Goal: Navigation & Orientation: Understand site structure

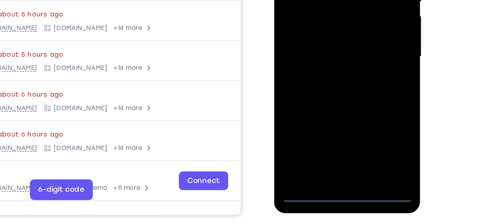
scroll to position [124, 0]
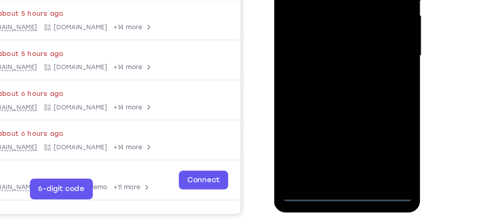
click at [325, 105] on div at bounding box center [325, 11] width 92 height 205
click at [325, 108] on div at bounding box center [325, 11] width 92 height 205
click at [357, 78] on div at bounding box center [325, 11] width 92 height 205
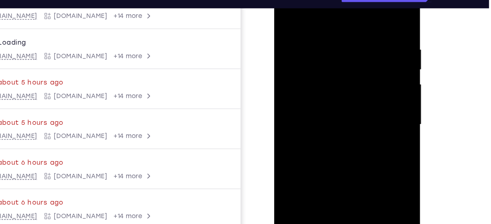
click at [316, 11] on div at bounding box center [325, 79] width 92 height 205
click at [296, 57] on div at bounding box center [325, 79] width 92 height 205
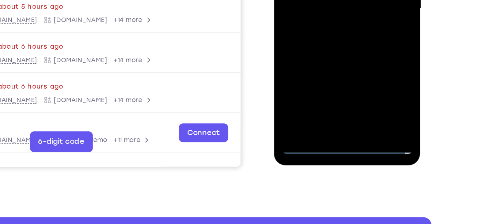
scroll to position [162, 0]
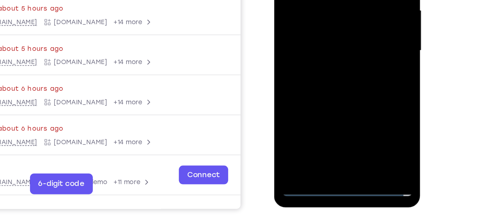
click at [305, 1] on div at bounding box center [325, 5] width 92 height 205
click at [302, 0] on div at bounding box center [325, 5] width 92 height 205
click at [303, 4] on div at bounding box center [325, 5] width 92 height 205
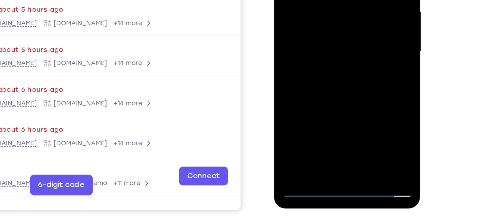
scroll to position [128, 0]
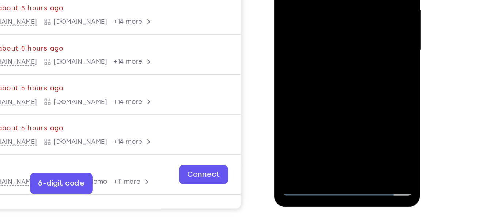
click at [327, 83] on div at bounding box center [325, 5] width 92 height 205
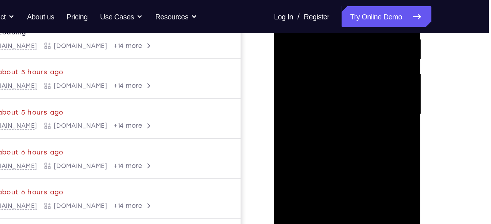
scroll to position [146, 0]
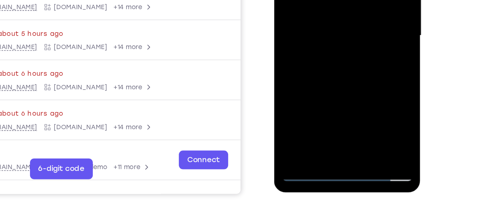
drag, startPoint x: 333, startPoint y: 46, endPoint x: 328, endPoint y: -27, distance: 74.0
drag, startPoint x: 332, startPoint y: 14, endPoint x: 320, endPoint y: 42, distance: 30.0
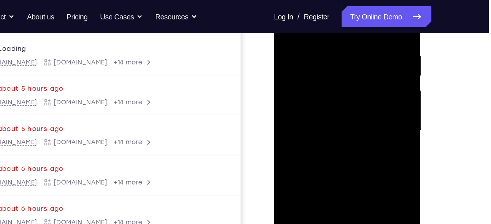
scroll to position [136, 0]
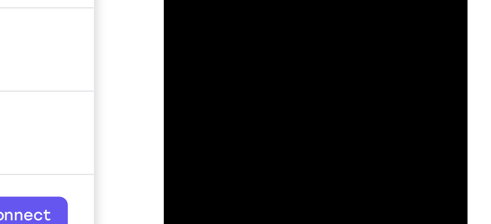
drag, startPoint x: 215, startPoint y: -190, endPoint x: 213, endPoint y: -230, distance: 40.3
drag, startPoint x: 216, startPoint y: -194, endPoint x: 216, endPoint y: -241, distance: 46.4
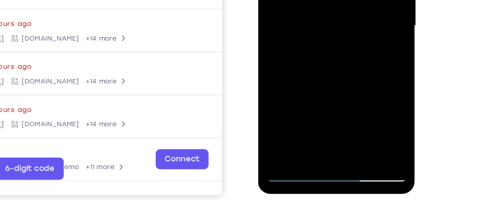
drag, startPoint x: 308, startPoint y: 5, endPoint x: 307, endPoint y: -53, distance: 58.5
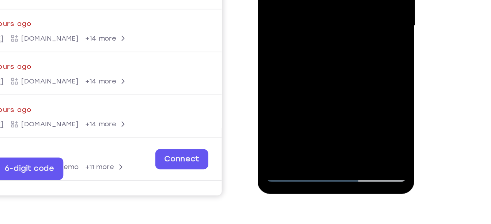
drag, startPoint x: 304, startPoint y: 25, endPoint x: 305, endPoint y: -60, distance: 85.6
drag, startPoint x: 306, startPoint y: -1, endPoint x: 296, endPoint y: 65, distance: 67.3
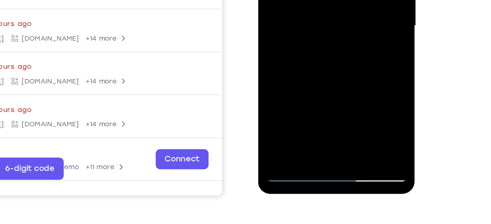
drag, startPoint x: 316, startPoint y: 31, endPoint x: 312, endPoint y: -57, distance: 87.8
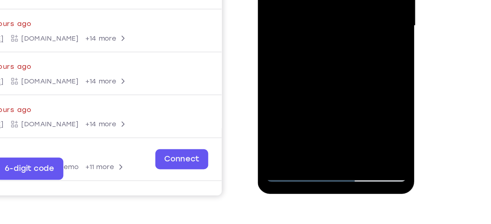
drag, startPoint x: 320, startPoint y: 29, endPoint x: 315, endPoint y: -33, distance: 61.3
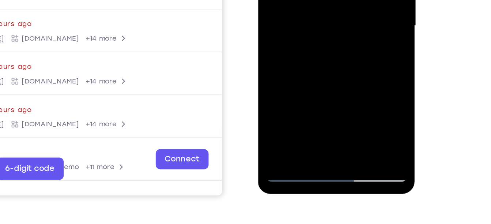
drag, startPoint x: 319, startPoint y: 17, endPoint x: 317, endPoint y: -37, distance: 54.5
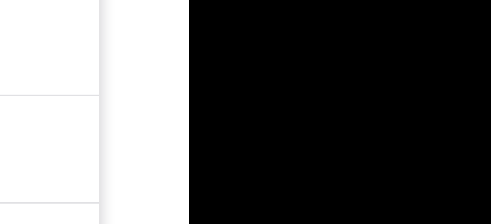
drag, startPoint x: 234, startPoint y: -246, endPoint x: 231, endPoint y: -272, distance: 26.1
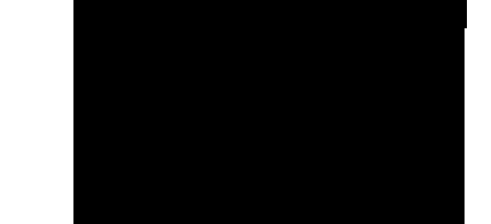
drag, startPoint x: 135, startPoint y: -257, endPoint x: 134, endPoint y: -290, distance: 33.6
drag, startPoint x: 128, startPoint y: -320, endPoint x: 128, endPoint y: -356, distance: 35.8
drag, startPoint x: 128, startPoint y: -386, endPoint x: 127, endPoint y: -420, distance: 34.4
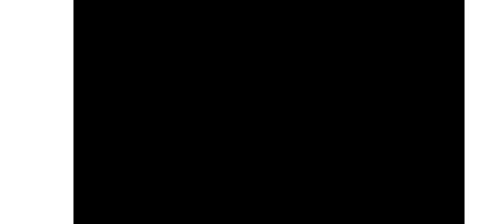
drag, startPoint x: 125, startPoint y: -400, endPoint x: 126, endPoint y: -427, distance: 27.1
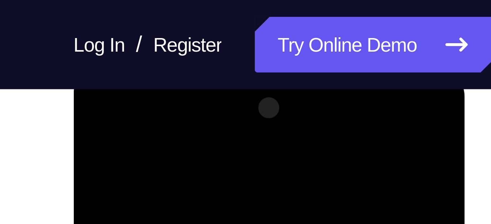
scroll to position [103, 0]
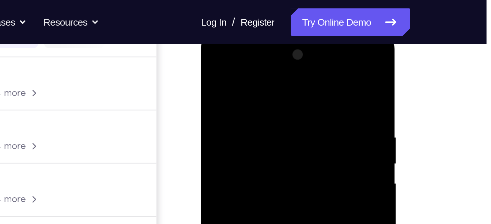
click at [256, 55] on div at bounding box center [253, 141] width 92 height 205
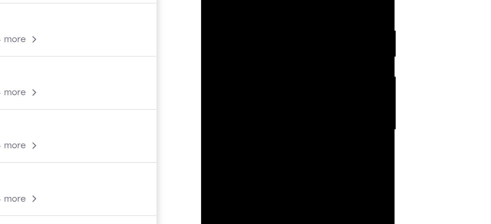
scroll to position [134, 0]
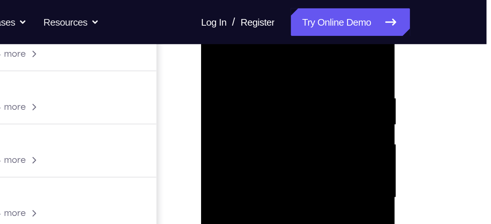
scroll to position [123, 0]
click at [237, 98] on div at bounding box center [253, 104] width 92 height 205
click at [230, 83] on div at bounding box center [253, 104] width 92 height 205
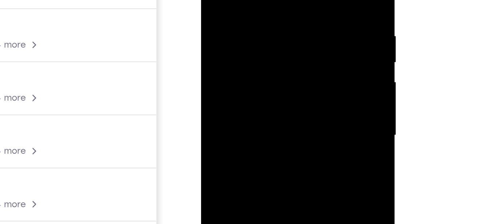
scroll to position [118, 0]
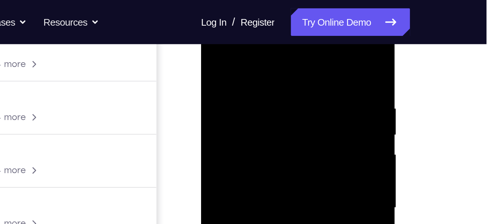
click at [220, 79] on div at bounding box center [253, 112] width 92 height 205
click at [226, 74] on div at bounding box center [253, 112] width 92 height 205
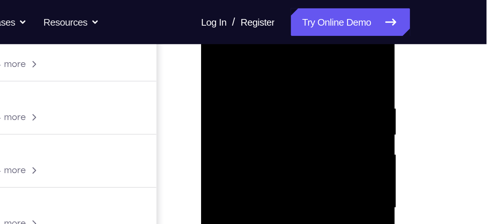
click at [226, 74] on div at bounding box center [253, 112] width 92 height 205
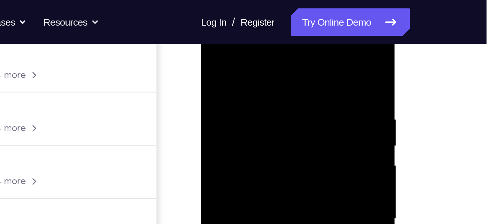
scroll to position [112, 0]
click at [222, 87] on div at bounding box center [253, 125] width 92 height 205
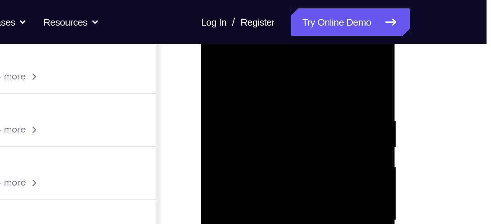
click at [222, 87] on div at bounding box center [253, 125] width 92 height 205
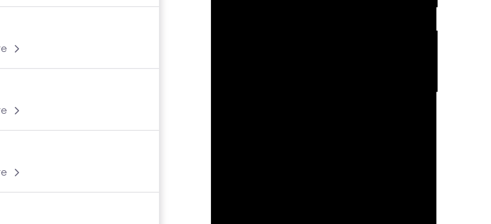
drag, startPoint x: 263, startPoint y: -38, endPoint x: 259, endPoint y: 20, distance: 57.9
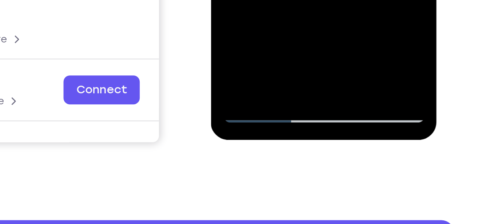
scroll to position [154, 0]
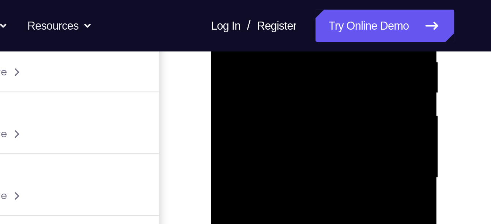
scroll to position [146, 0]
click at [269, 7] on div at bounding box center [262, 52] width 92 height 205
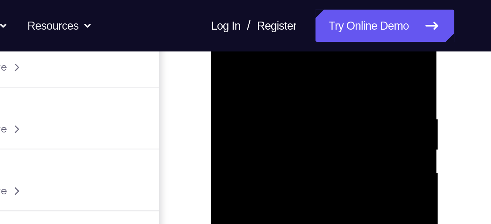
scroll to position [114, 0]
click at [223, 51] on div at bounding box center [262, 123] width 92 height 205
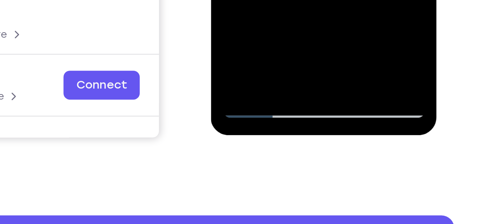
scroll to position [155, 0]
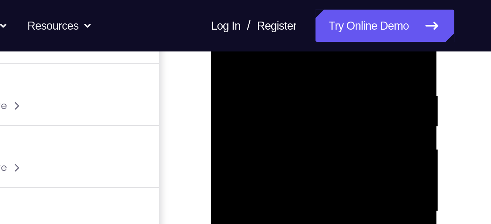
scroll to position [132, 0]
click at [236, 21] on div at bounding box center [262, 84] width 92 height 205
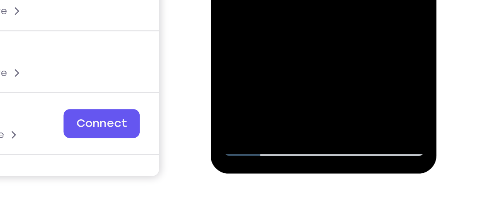
scroll to position [139, 0]
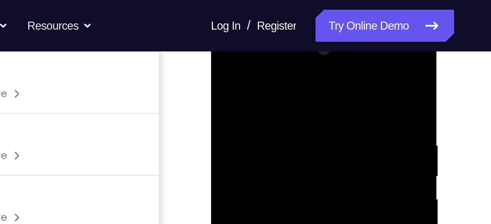
scroll to position [109, 0]
click at [302, 60] on div at bounding box center [262, 133] width 92 height 205
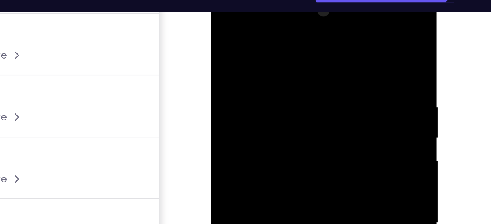
click at [276, 37] on div at bounding box center [262, 94] width 92 height 205
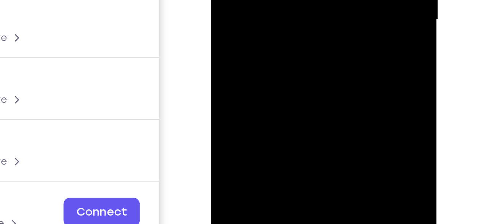
scroll to position [155, 0]
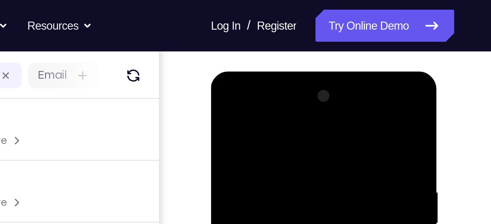
scroll to position [88, 0]
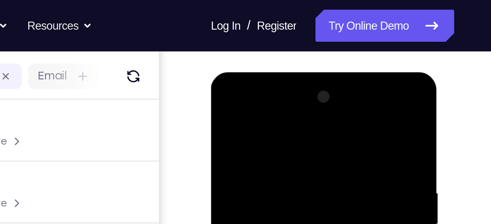
click at [256, 105] on div at bounding box center [262, 180] width 92 height 205
click at [257, 136] on div at bounding box center [262, 180] width 92 height 205
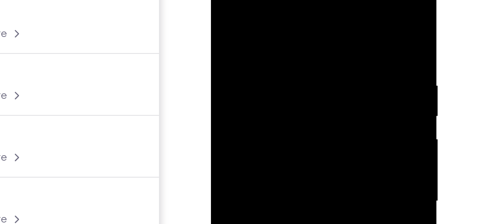
drag, startPoint x: 260, startPoint y: 78, endPoint x: 254, endPoint y: 72, distance: 8.3
click at [254, 72] on div at bounding box center [262, 72] width 92 height 205
click at [223, 0] on div at bounding box center [262, 72] width 92 height 205
